Goal: Use online tool/utility: Utilize a website feature to perform a specific function

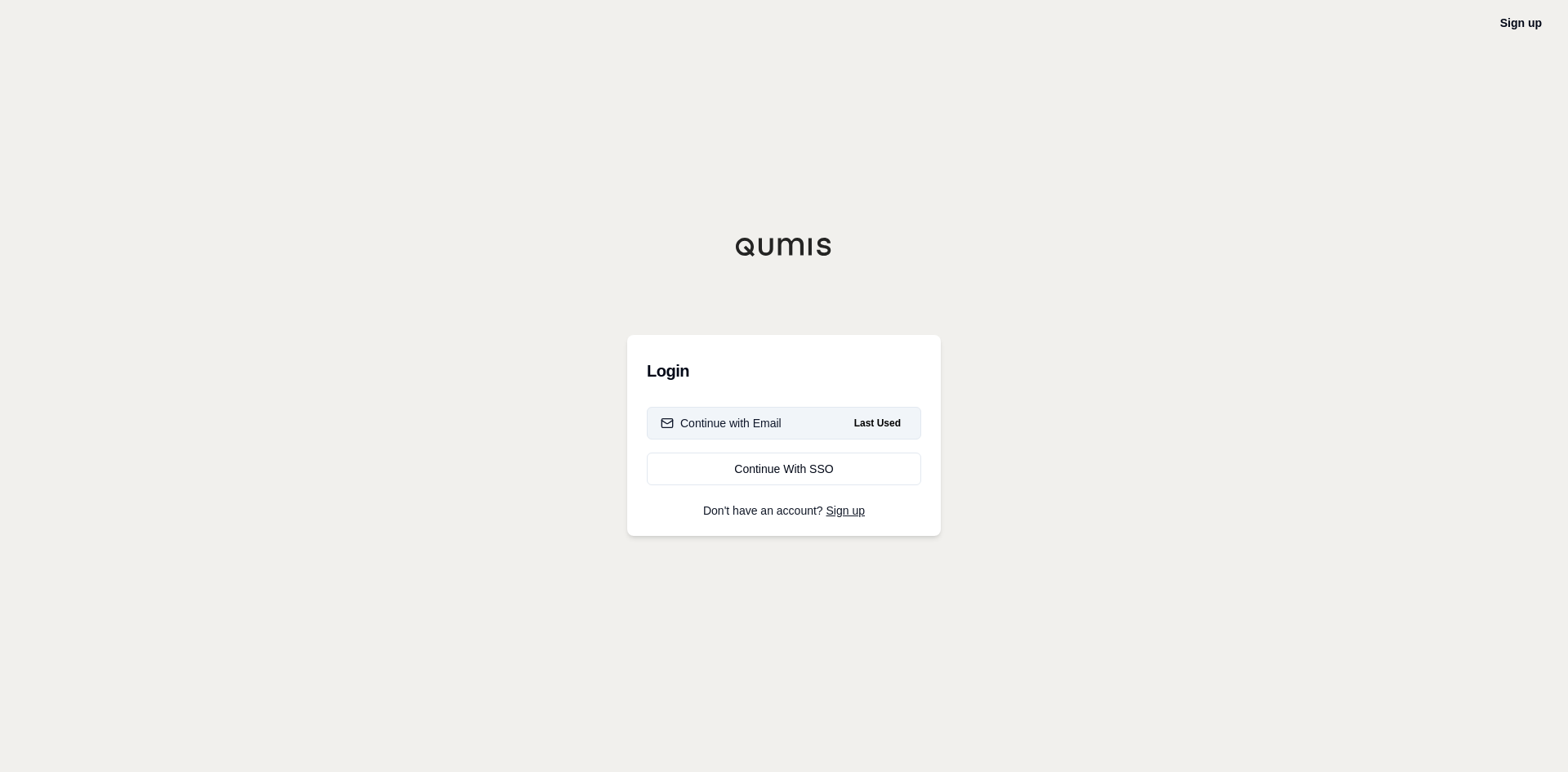
click at [734, 415] on div "Continue with Email" at bounding box center [720, 422] width 121 height 16
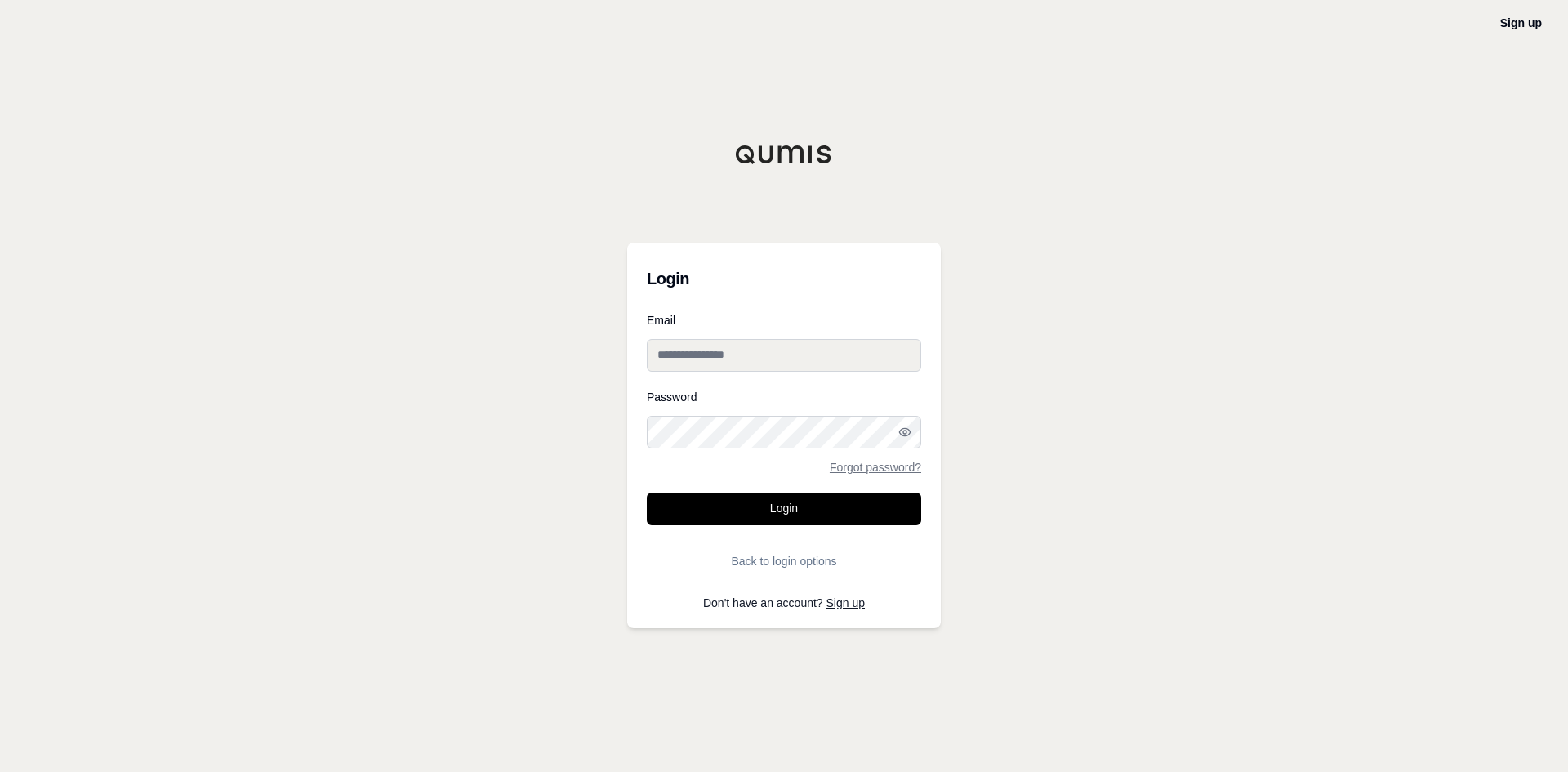
type input "**********"
drag, startPoint x: 787, startPoint y: 498, endPoint x: 810, endPoint y: 499, distance: 23.0
click at [787, 498] on button "Login" at bounding box center [784, 509] width 274 height 32
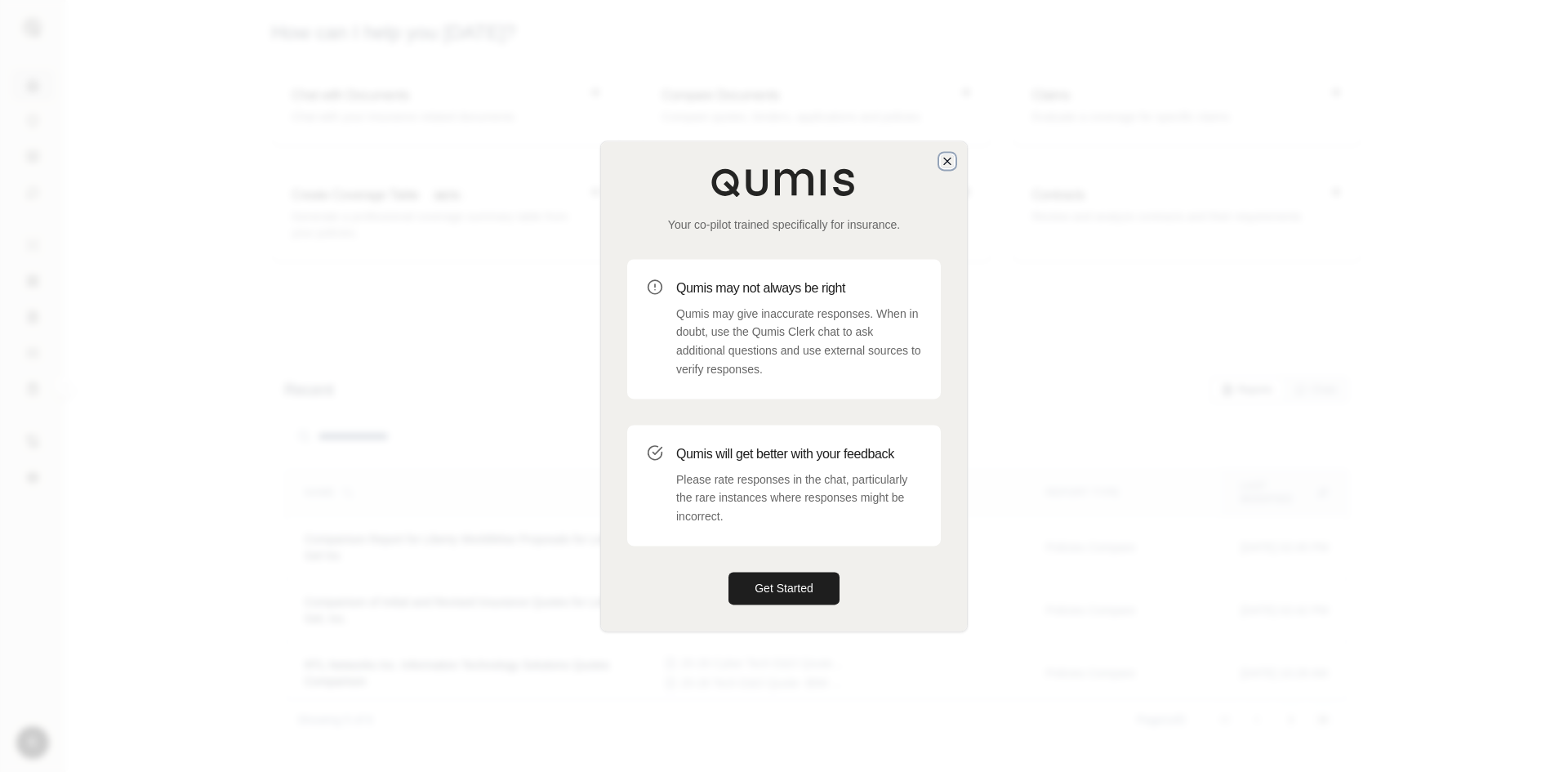
click at [947, 157] on icon "button" at bounding box center [947, 161] width 13 height 13
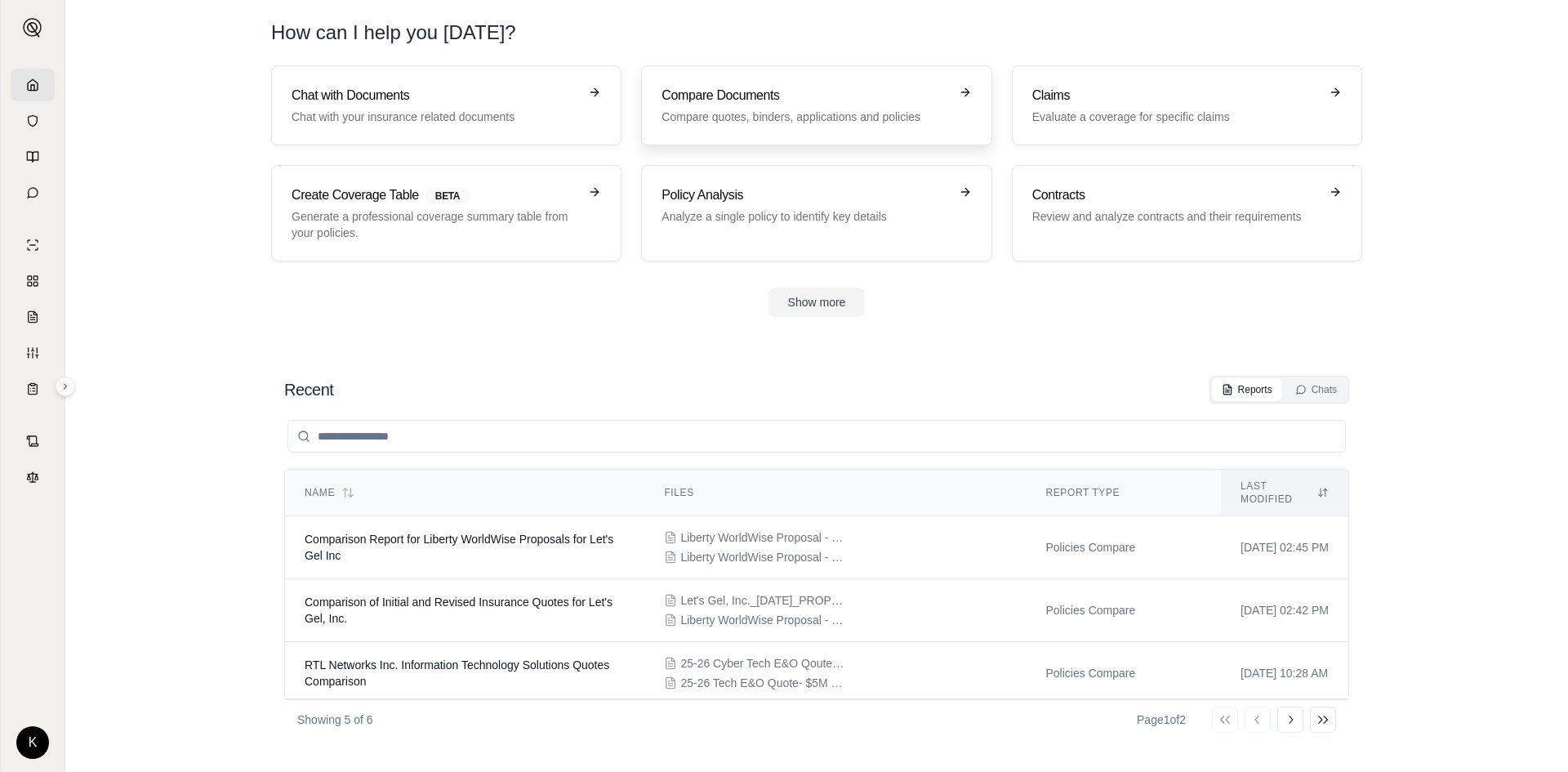
click at [709, 71] on link "Compare Documents Compare quotes, binders, applications and policies" at bounding box center [816, 106] width 351 height 80
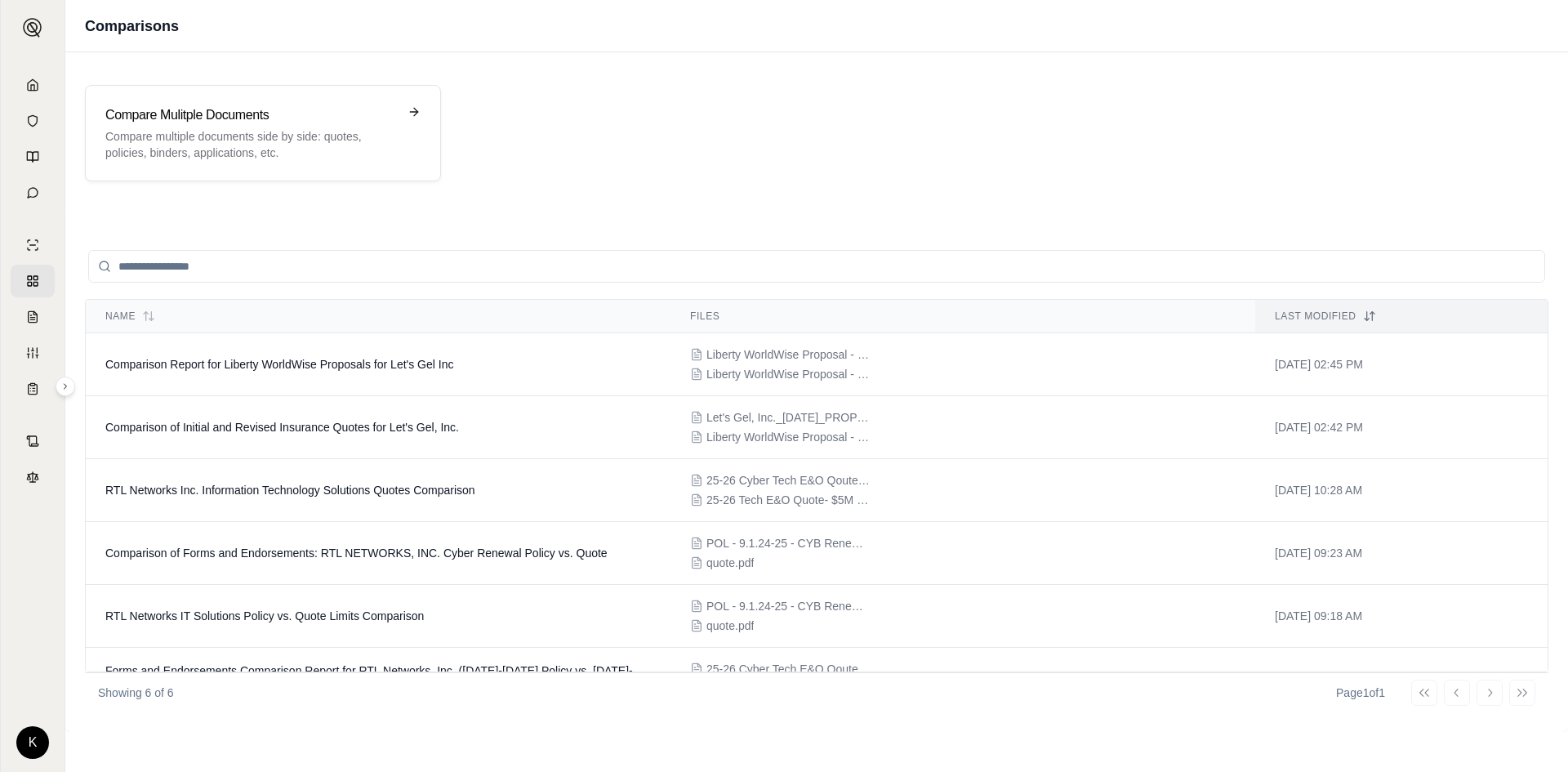
click at [212, 82] on div "Compare Mulitple Documents Compare multiple documents side by side: quotes, pol…" at bounding box center [816, 133] width 1502 height 135
click at [256, 133] on p "Compare multiple documents side by side: quotes, policies, binders, application…" at bounding box center [251, 145] width 292 height 32
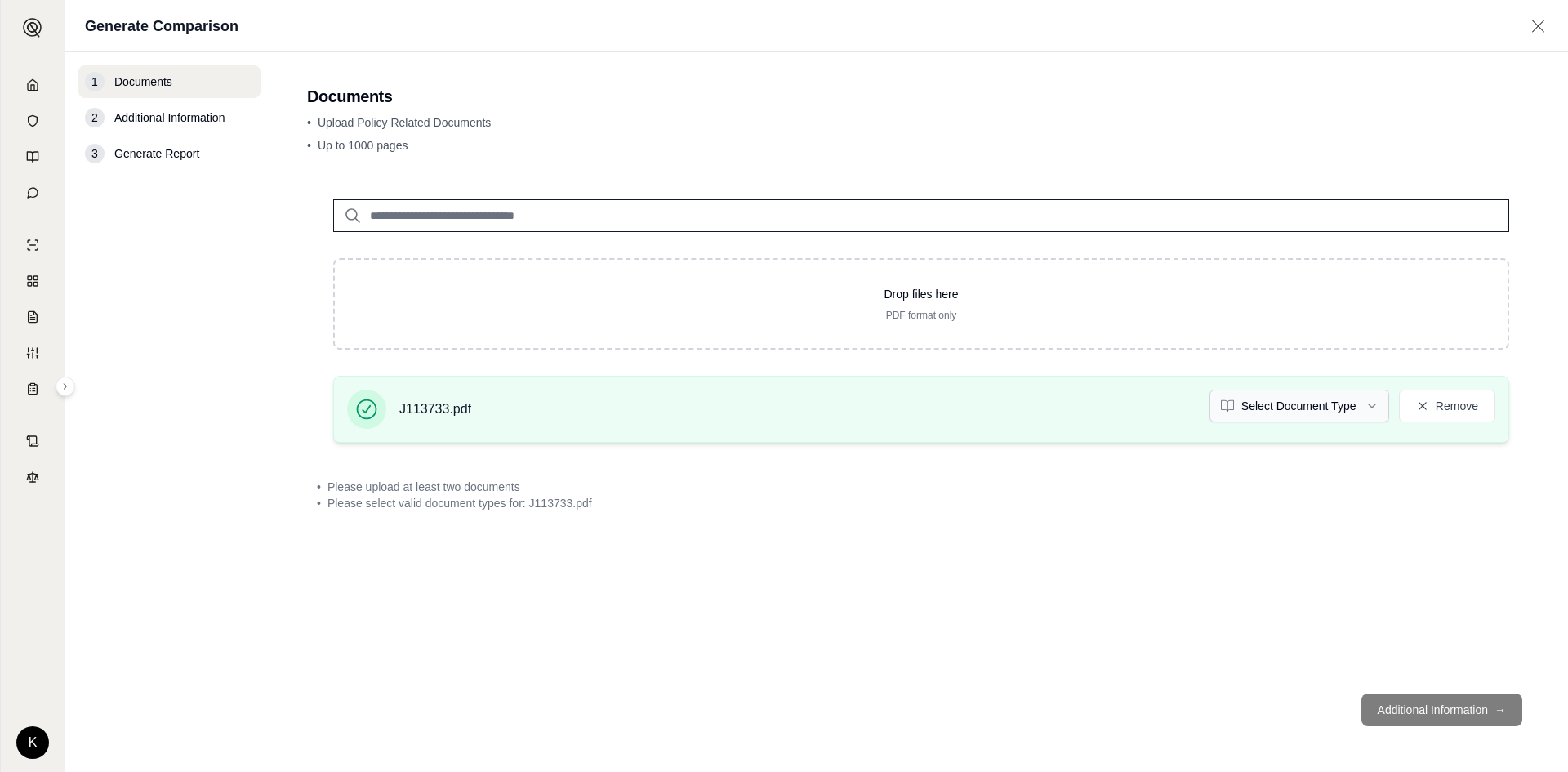
click at [1343, 413] on html "K Generate Comparison 1 Documents 2 Additional Information 3 Generate Report Do…" at bounding box center [784, 386] width 1568 height 772
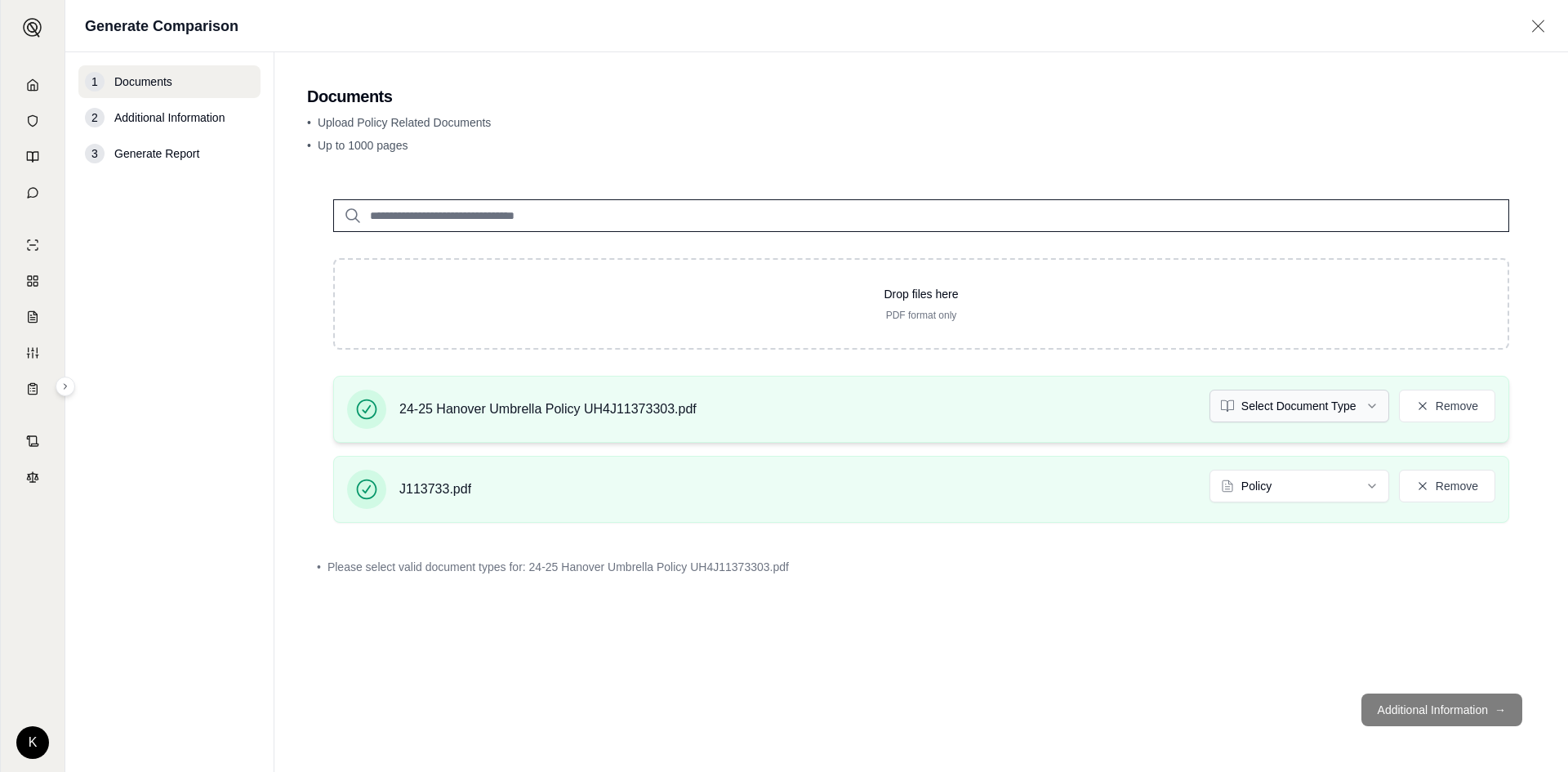
click at [1273, 397] on html "K Generate Comparison 1 Documents 2 Additional Information 3 Generate Report Do…" at bounding box center [784, 386] width 1568 height 772
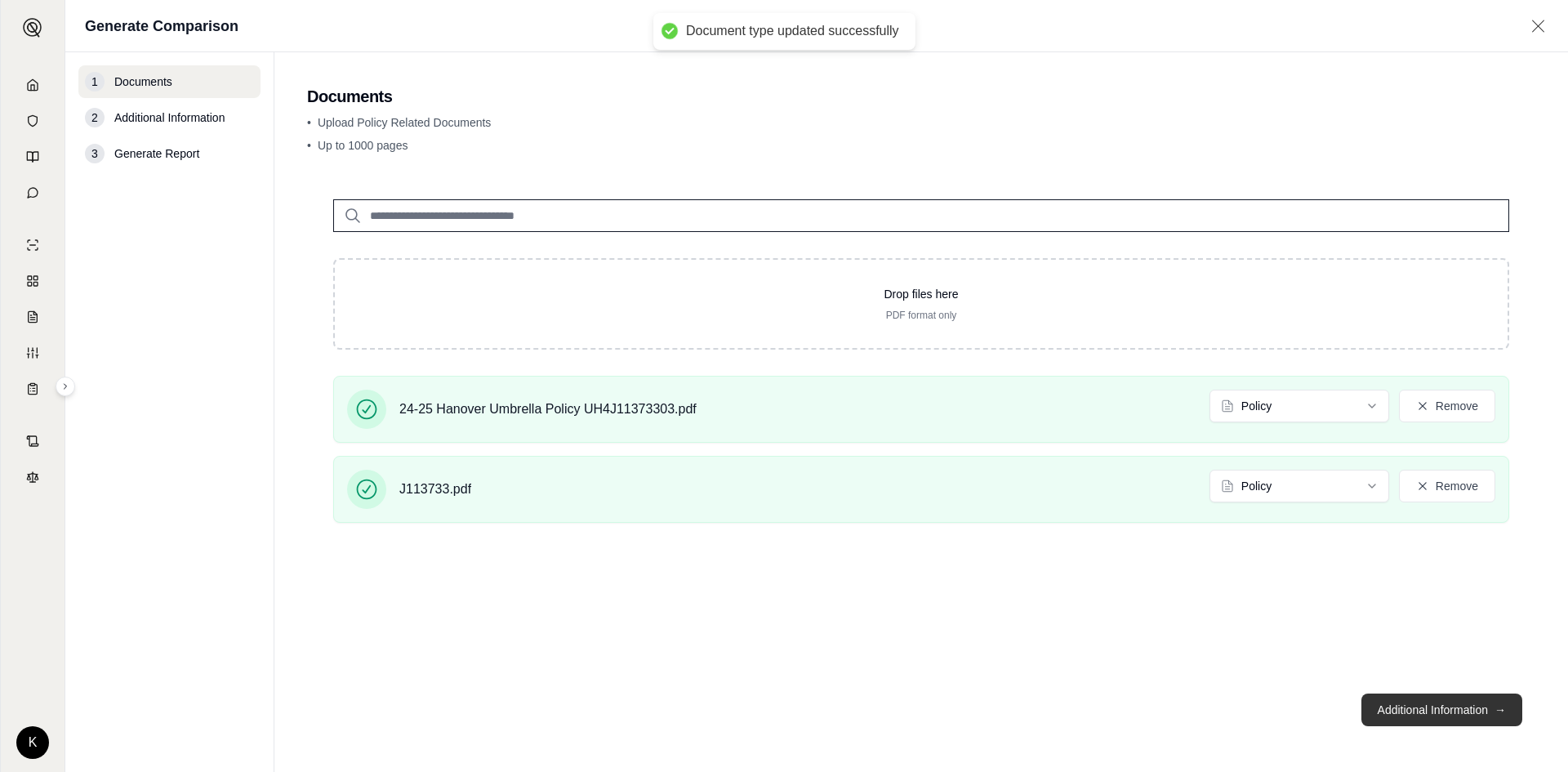
click at [1408, 716] on button "Additional Information →" at bounding box center [1441, 710] width 161 height 32
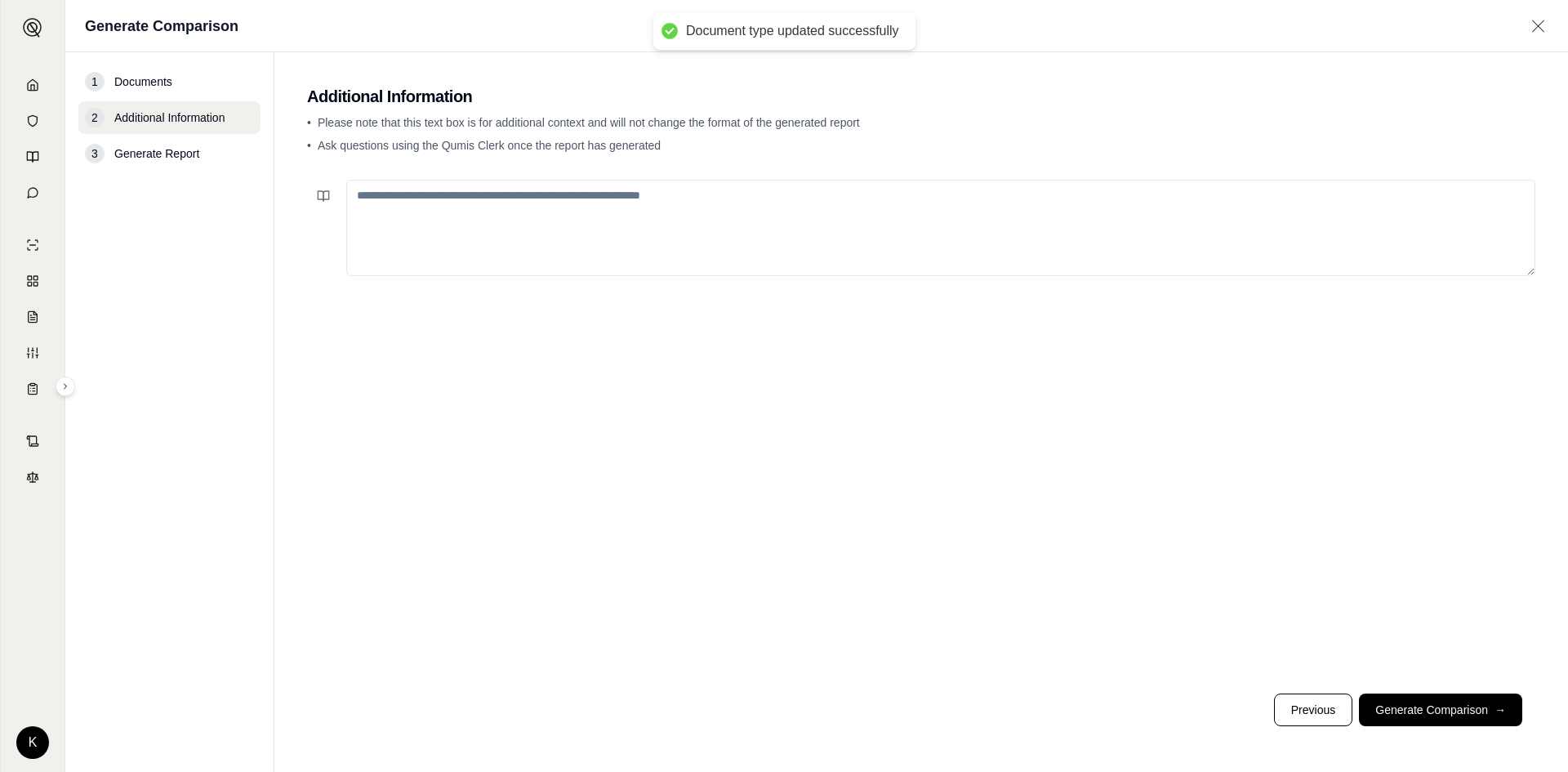
click at [495, 230] on textarea at bounding box center [940, 228] width 1189 height 96
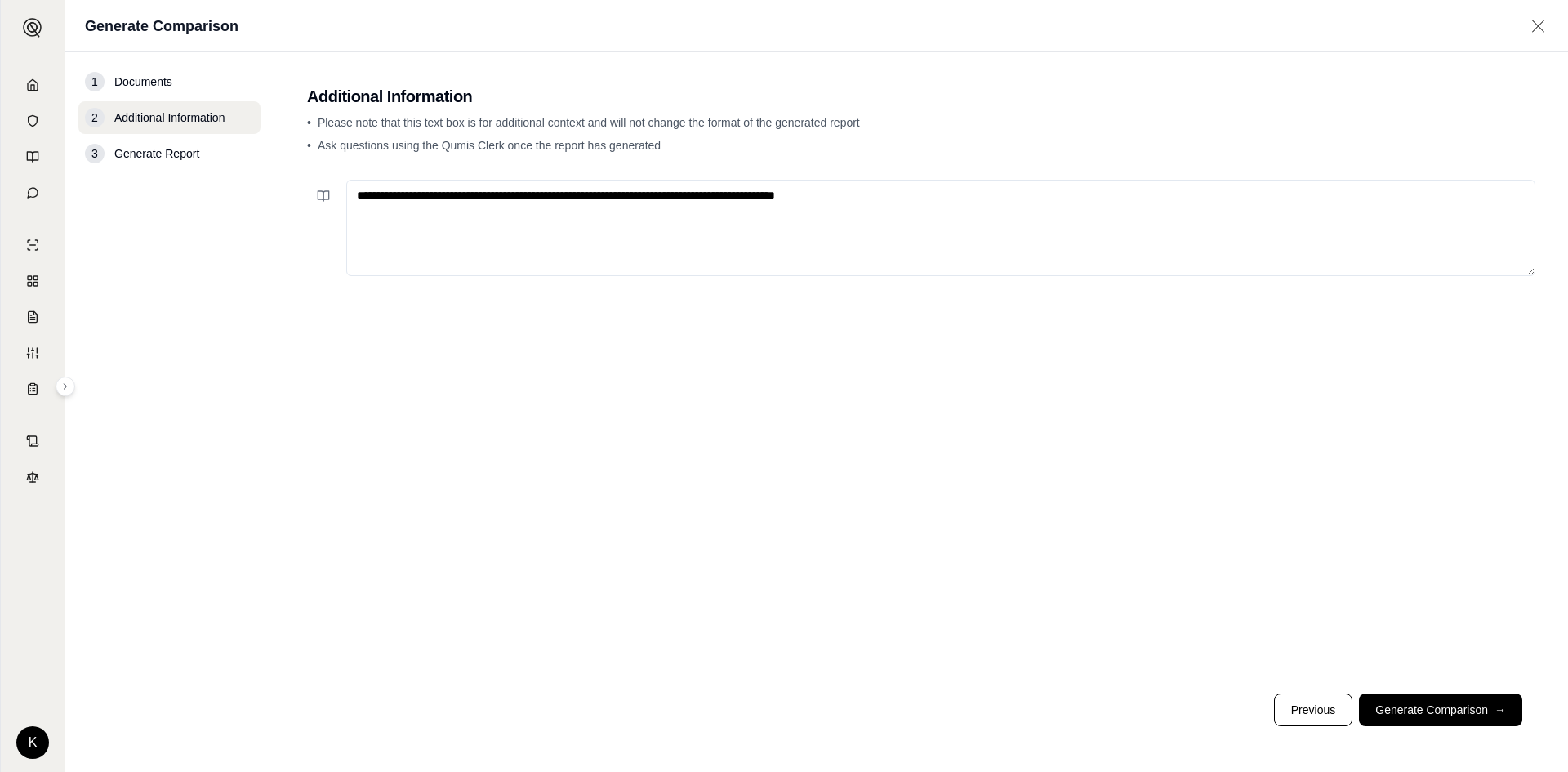
drag, startPoint x: 641, startPoint y: 198, endPoint x: 653, endPoint y: 197, distance: 12.0
click at [642, 197] on textarea "**********" at bounding box center [940, 228] width 1189 height 96
type textarea "**********"
click at [1468, 708] on button "Generate Comparison →" at bounding box center [1439, 710] width 163 height 32
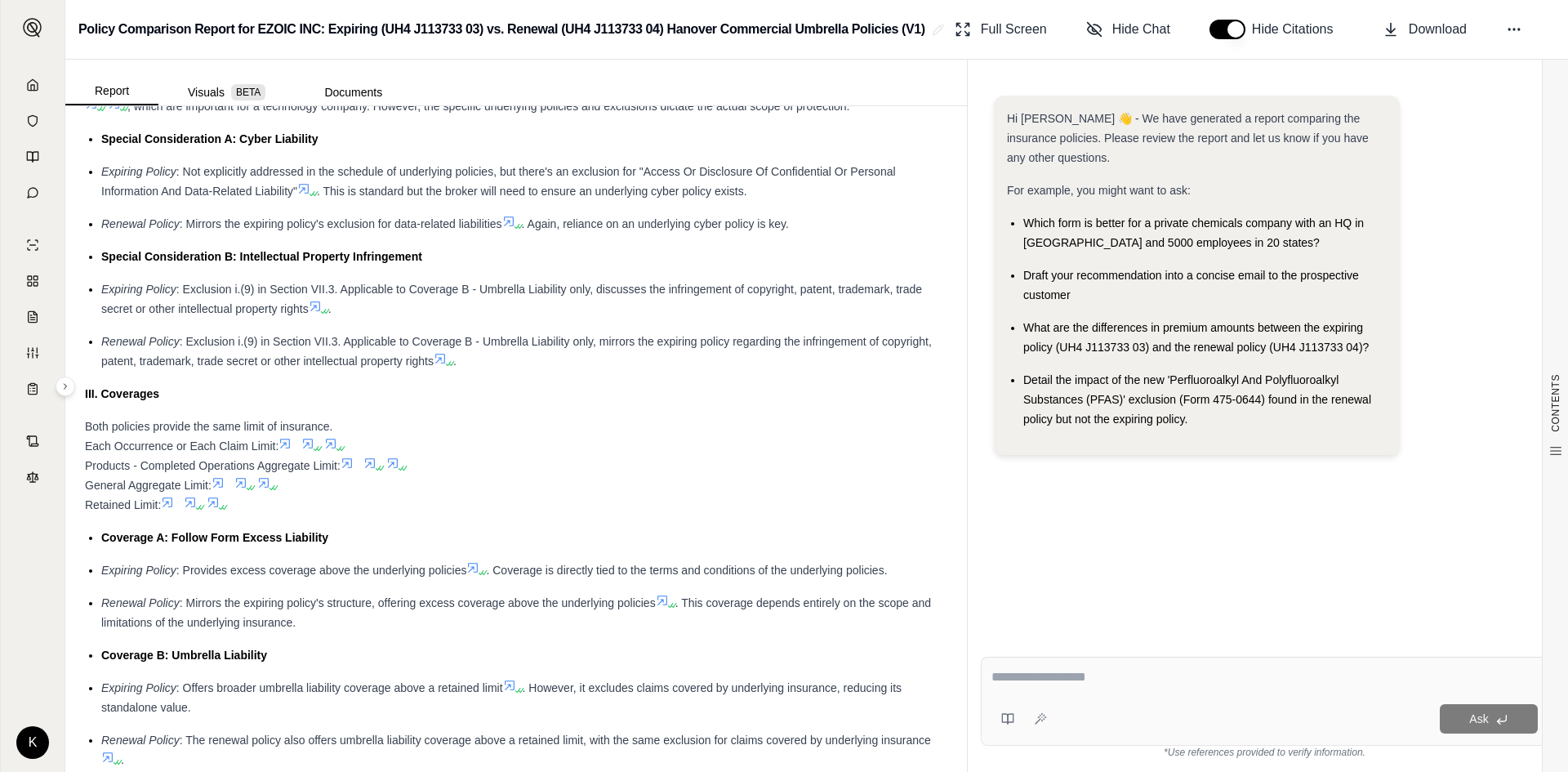
scroll to position [1188, 0]
